Goal: Find specific page/section: Find specific page/section

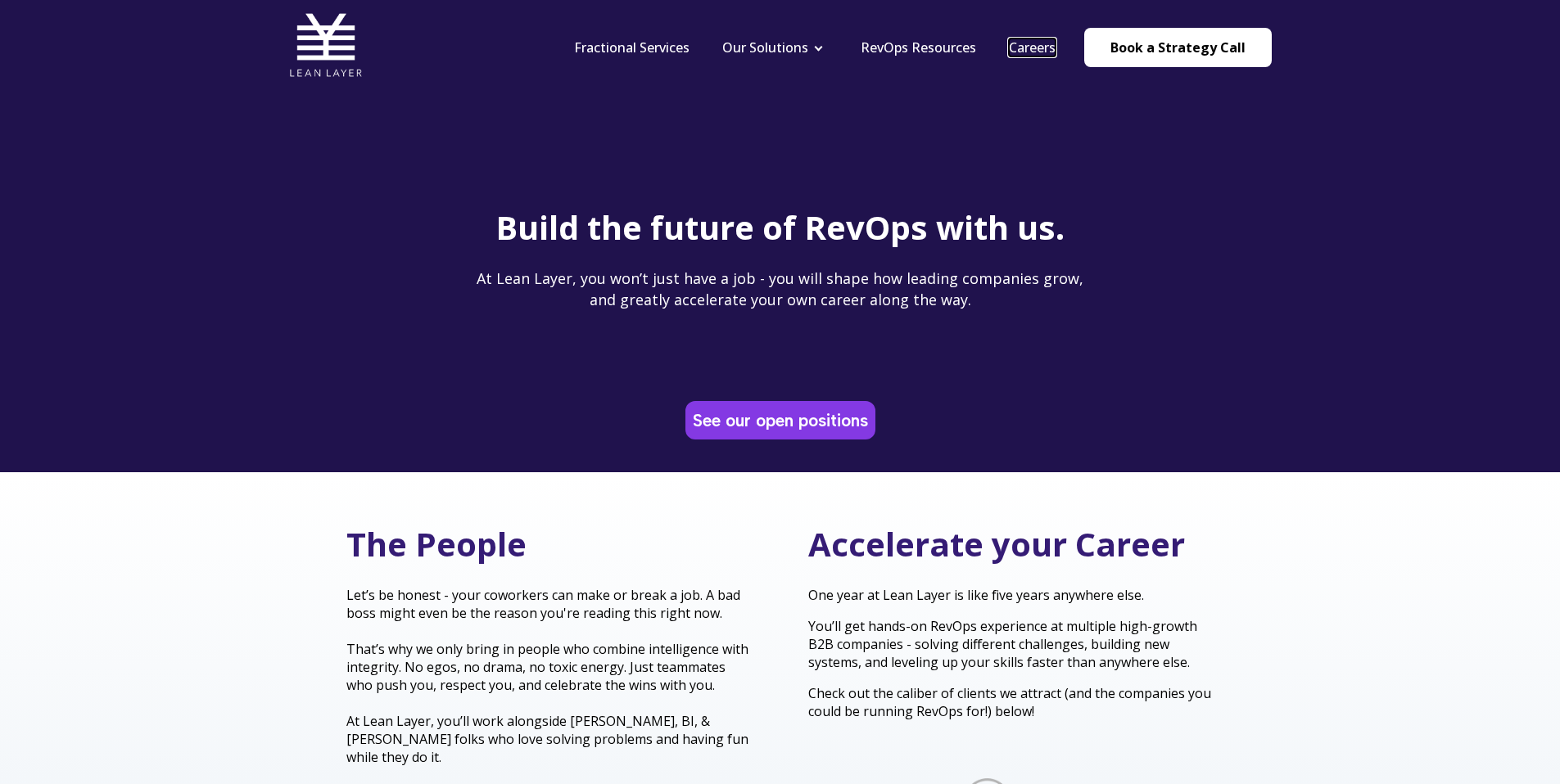
click at [1043, 52] on link "Careers" at bounding box center [1032, 47] width 47 height 18
click at [1030, 42] on link "Careers" at bounding box center [1032, 47] width 47 height 18
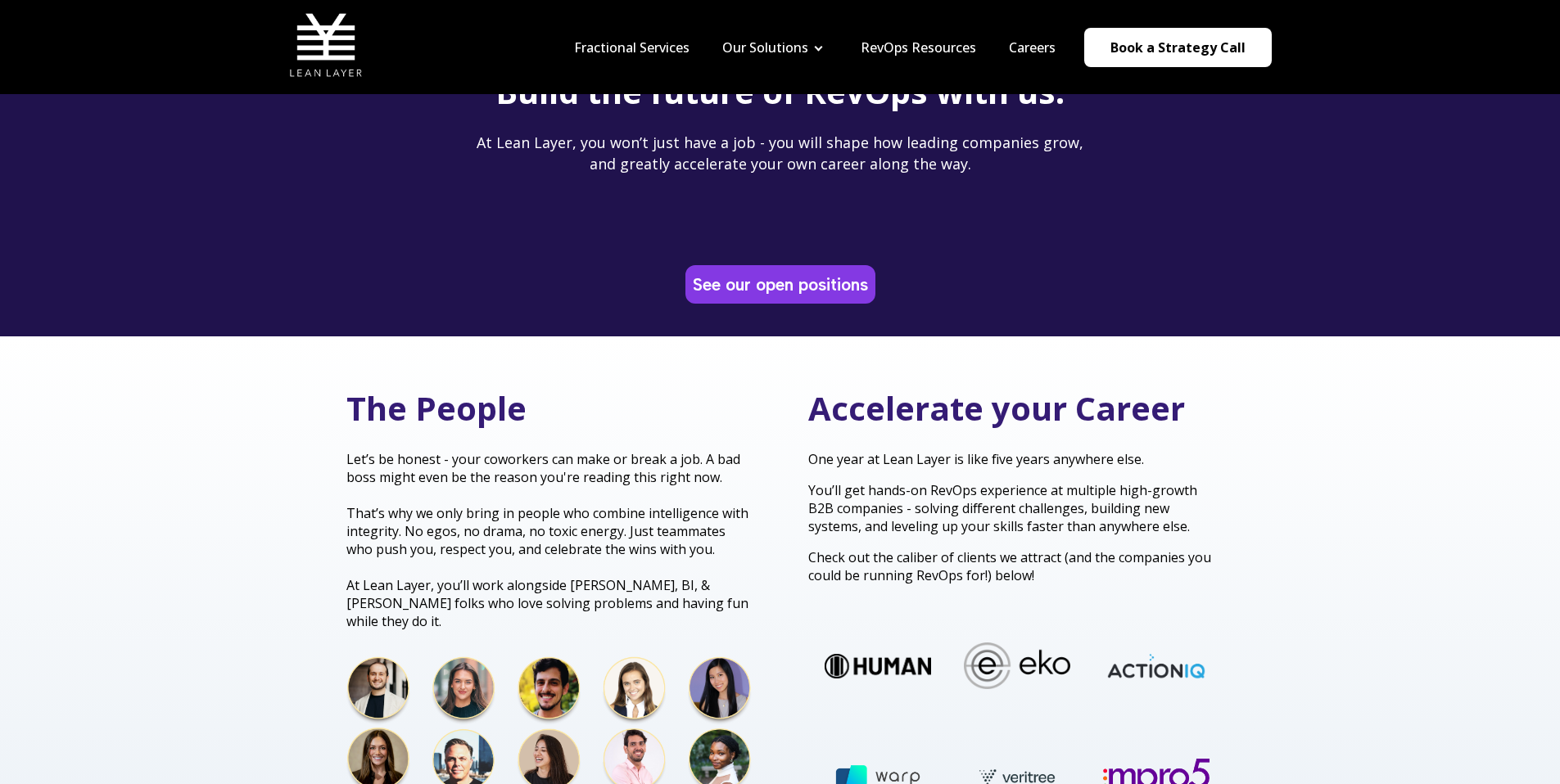
scroll to position [138, 0]
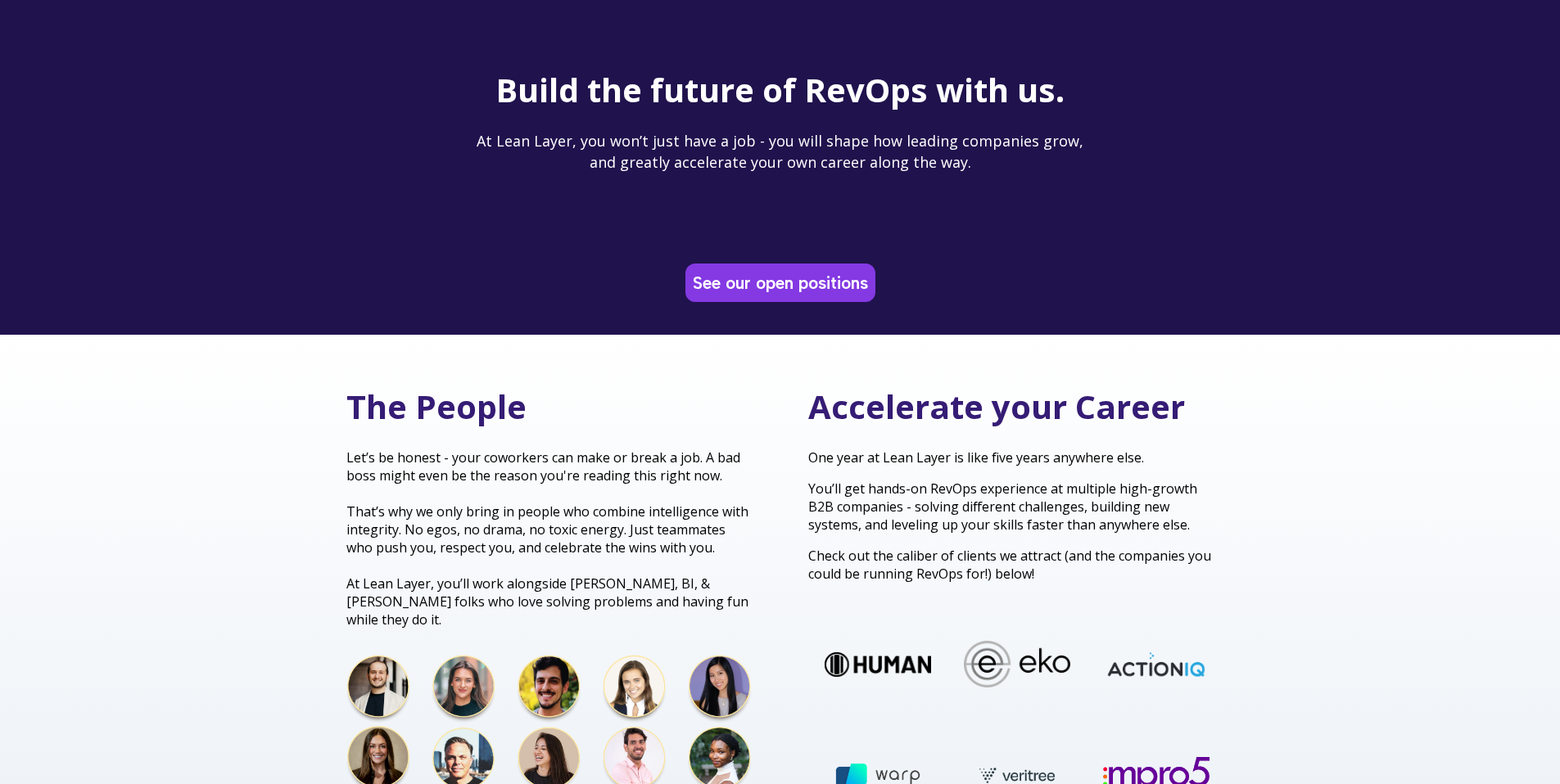
click at [779, 304] on div "Build the future of RevOps with us. At Lean Layer, you won’t just have a job - …" at bounding box center [780, 98] width 1560 height 472
click at [783, 286] on link "See our open positions" at bounding box center [780, 283] width 183 height 32
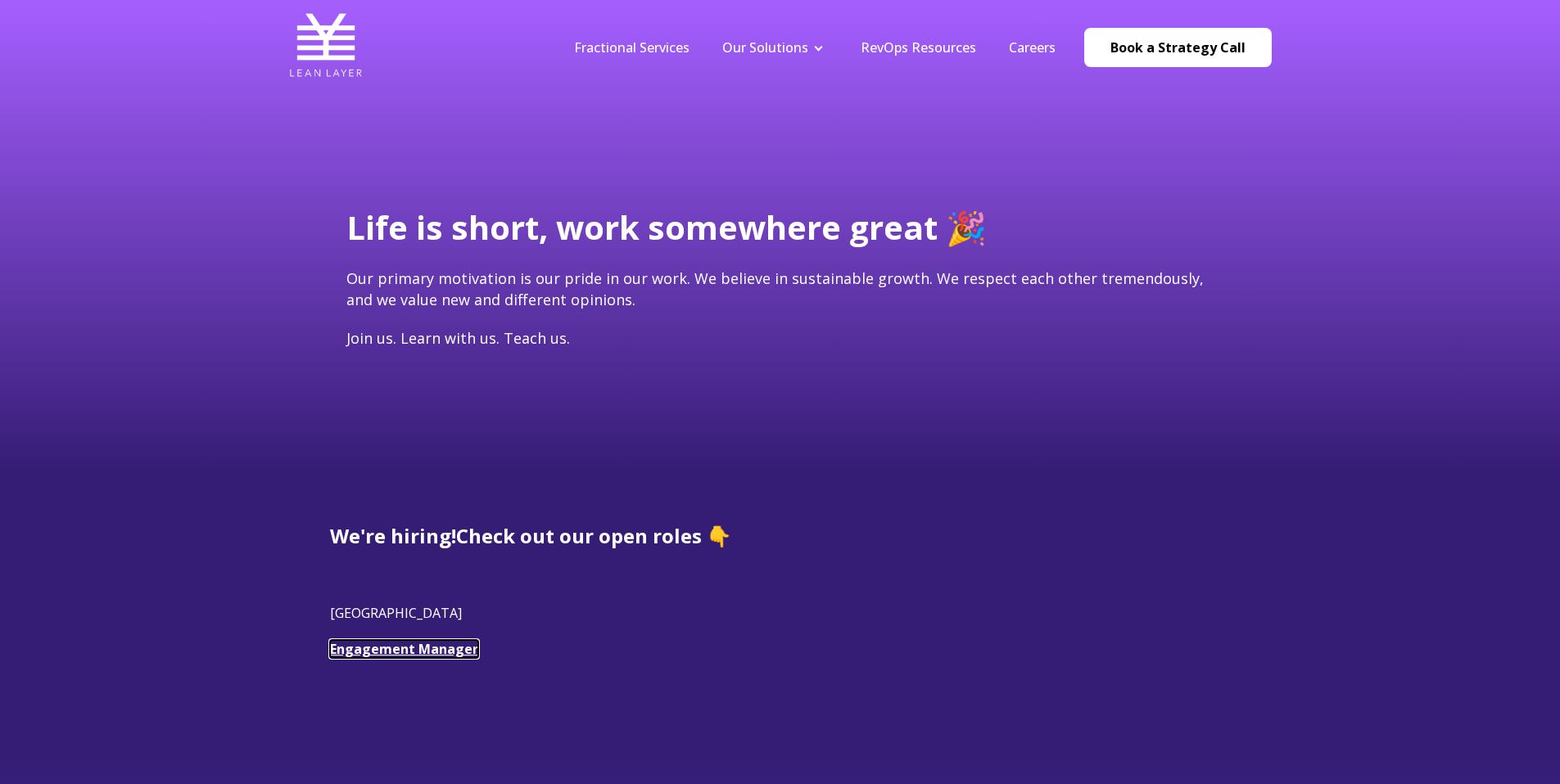
click at [394, 644] on link "Engagement Manager" at bounding box center [404, 648] width 148 height 18
